Goal: Communication & Community: Ask a question

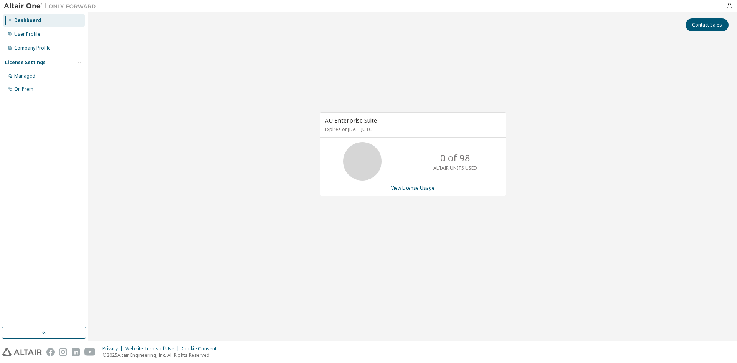
click at [18, 17] on div "Dashboard" at bounding box center [27, 20] width 27 height 6
click at [732, 7] on icon "button" at bounding box center [729, 6] width 6 height 6
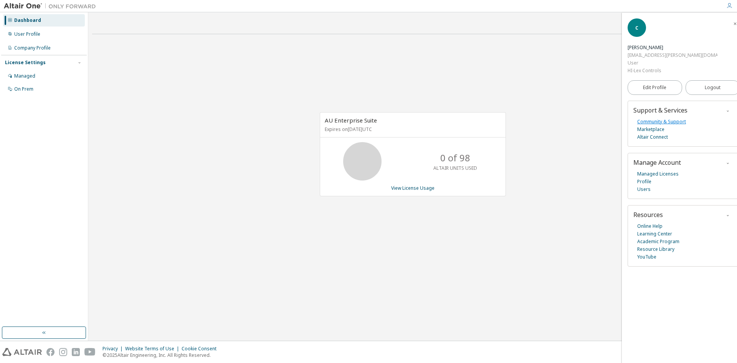
click at [666, 118] on link "Community & Support" at bounding box center [661, 122] width 49 height 8
